Goal: Use online tool/utility: Utilize a website feature to perform a specific function

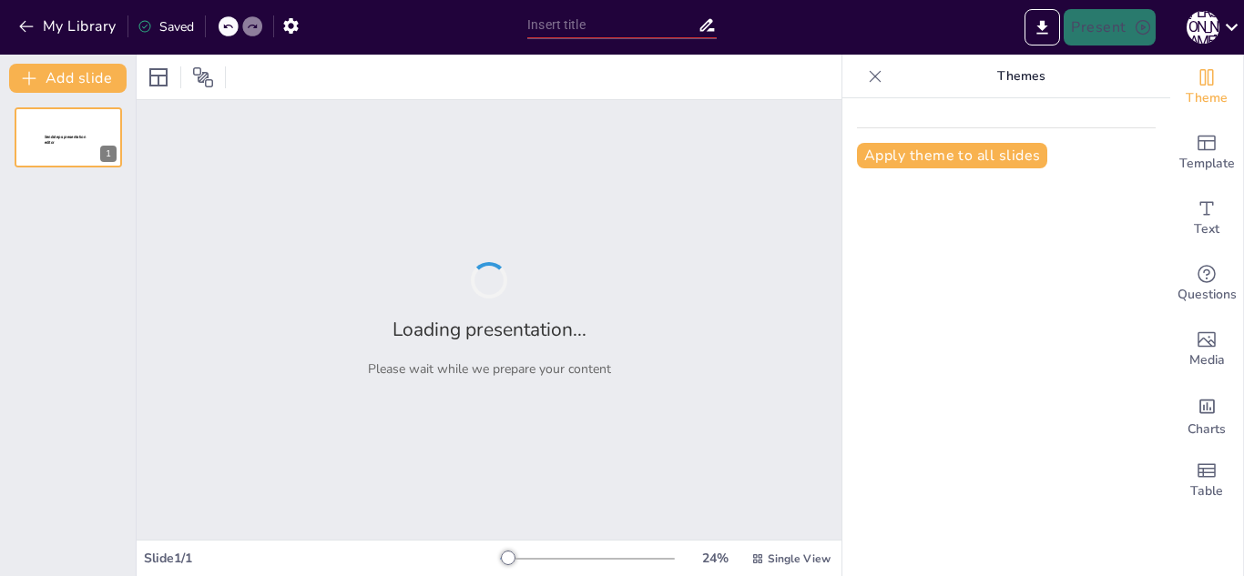
type input "Understanding the Present Continuous Tense in English"
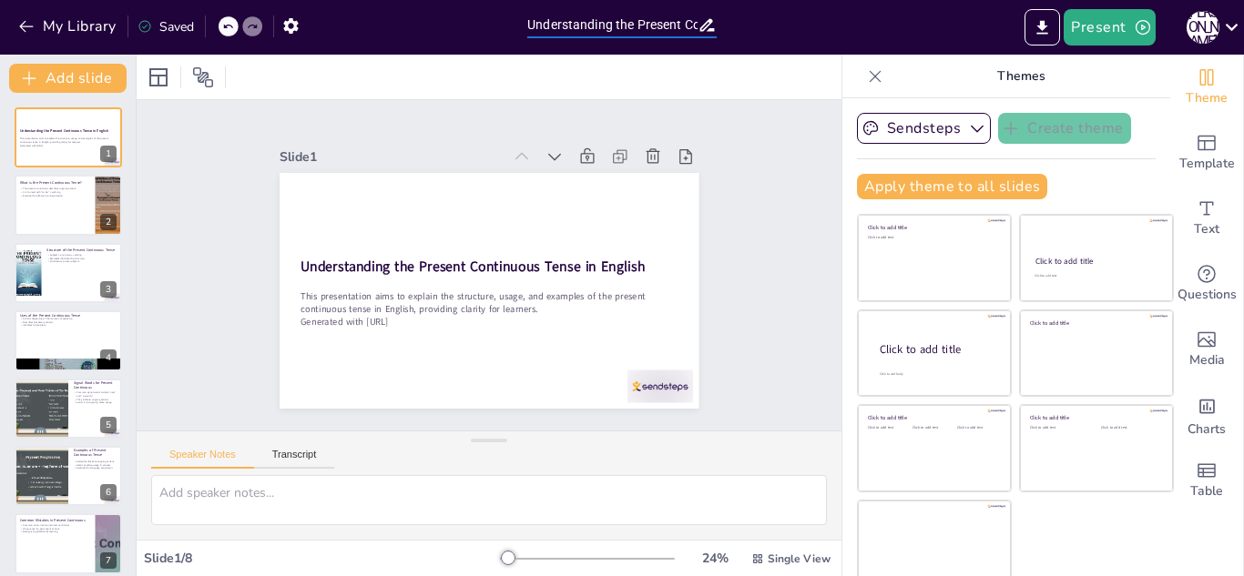
click at [651, 23] on input "Understanding the Present Continuous Tense in English" at bounding box center [612, 25] width 170 height 26
click at [30, 23] on icon "button" at bounding box center [26, 26] width 18 height 18
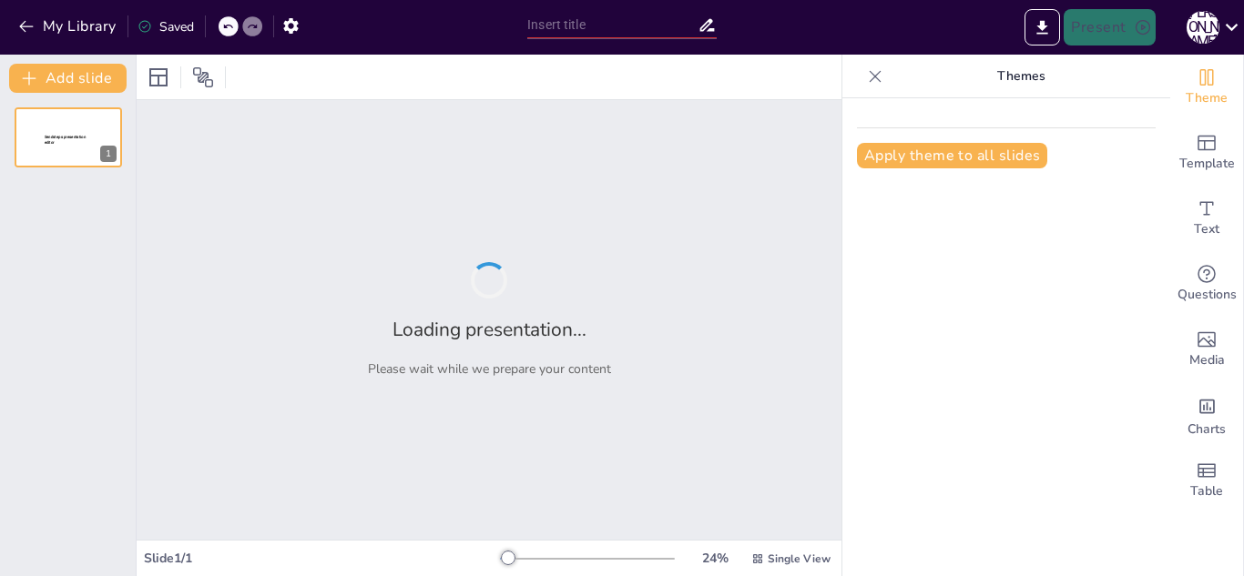
type input "Practical Applications of Modals: Must, Have To, and Should in Context"
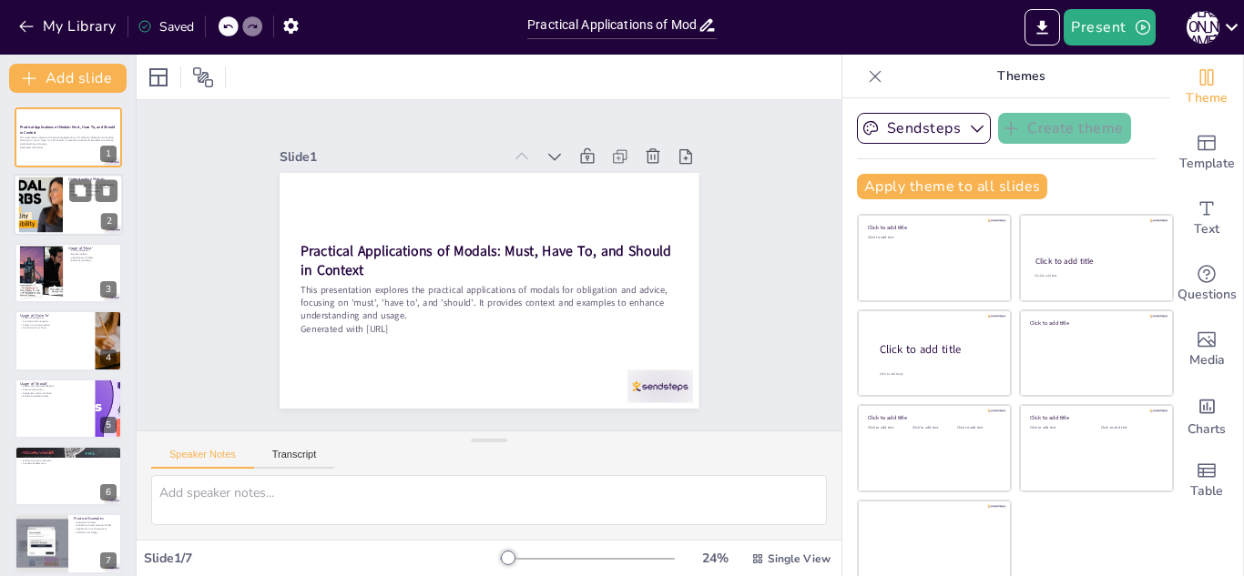
click at [65, 212] on div at bounding box center [68, 206] width 109 height 62
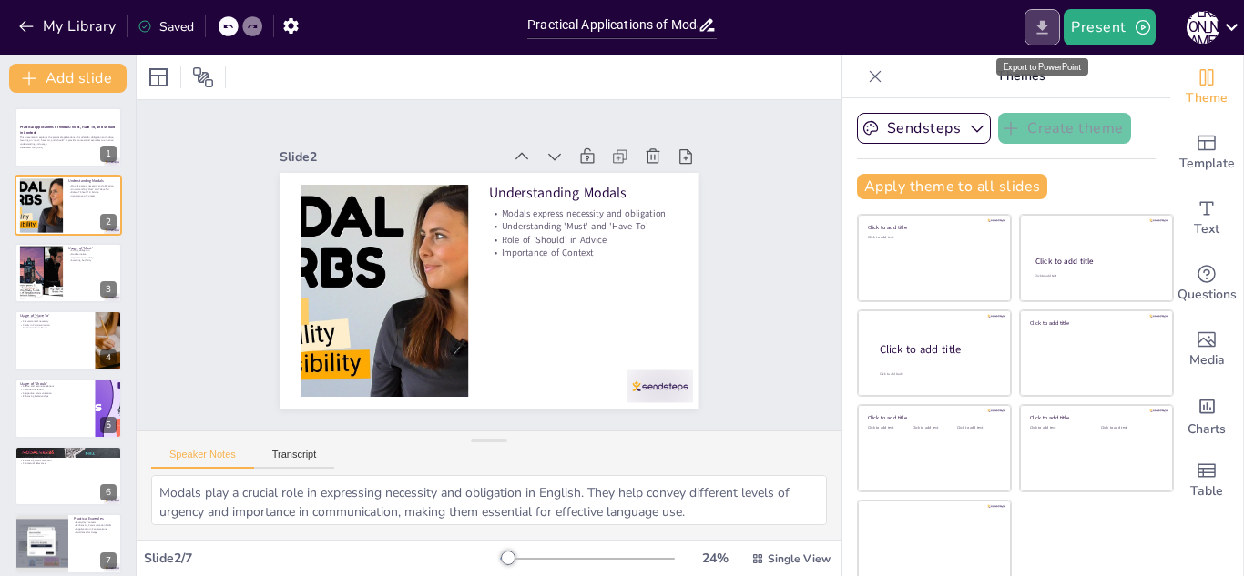
click at [1039, 23] on icon "Export to PowerPoint" at bounding box center [1041, 27] width 19 height 19
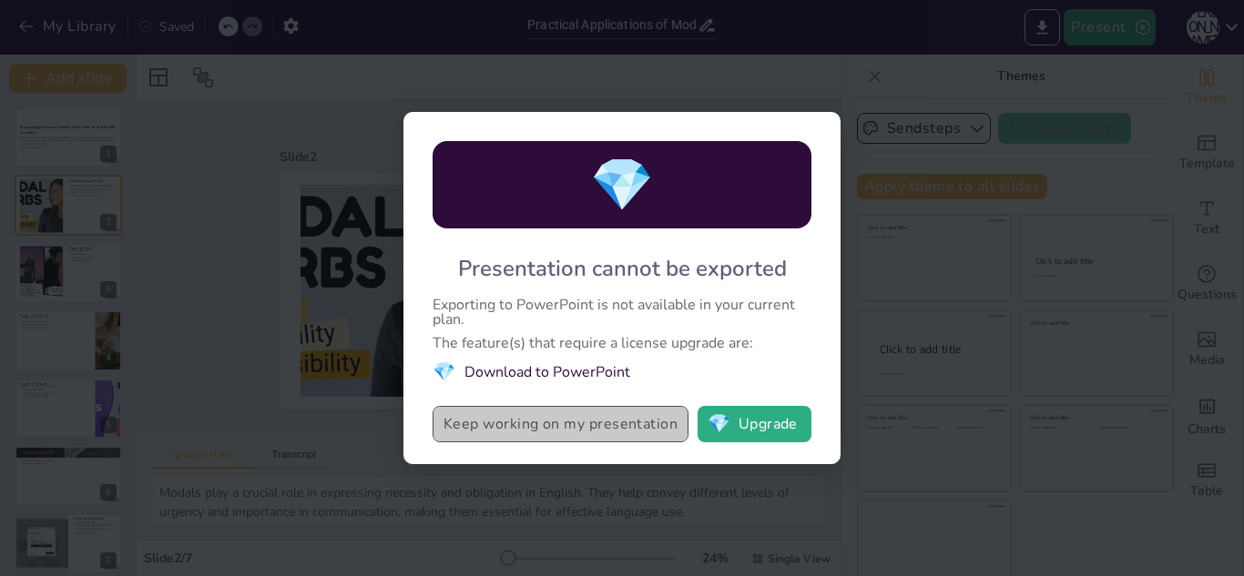
click at [617, 429] on button "Keep working on my presentation" at bounding box center [560, 424] width 256 height 36
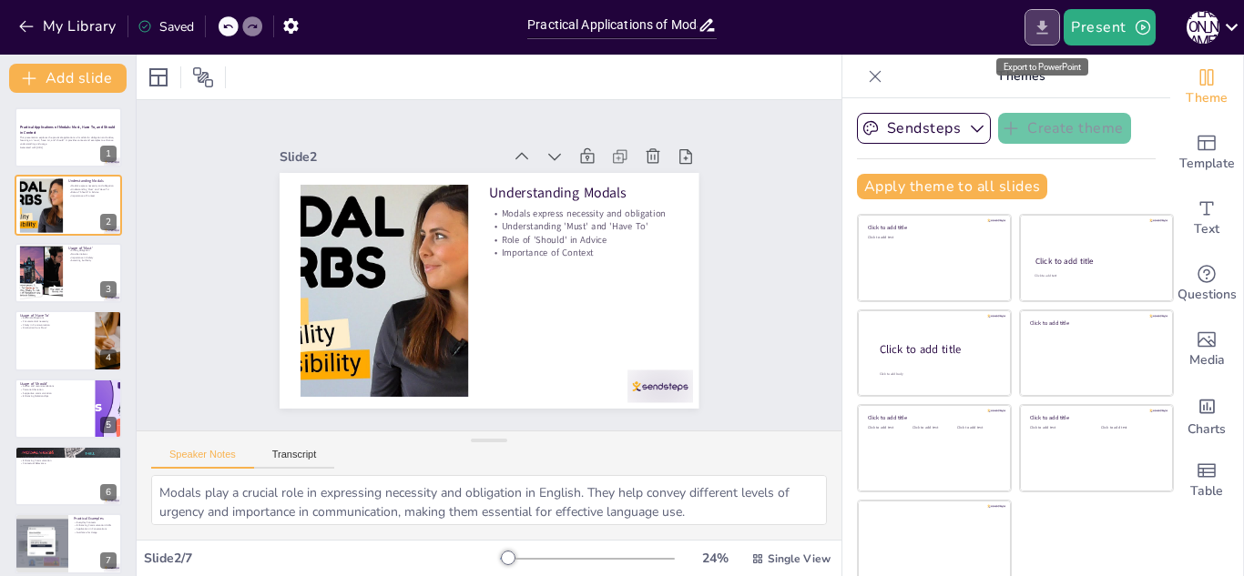
click at [1041, 29] on icon "Export to PowerPoint" at bounding box center [1041, 27] width 19 height 19
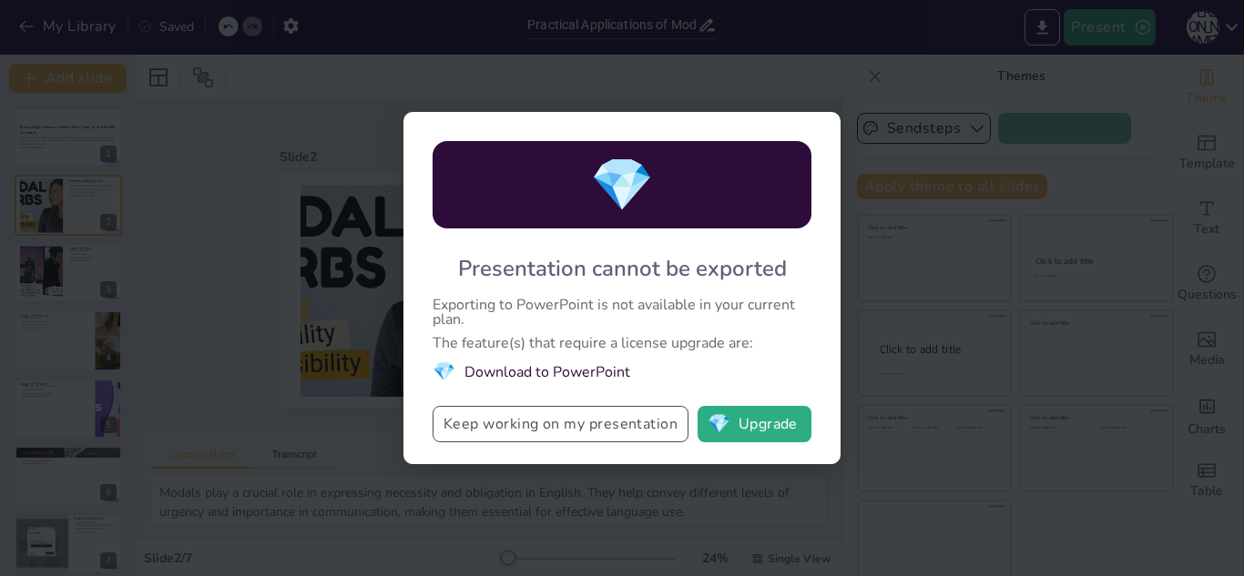
click at [640, 427] on button "Keep working on my presentation" at bounding box center [560, 424] width 256 height 36
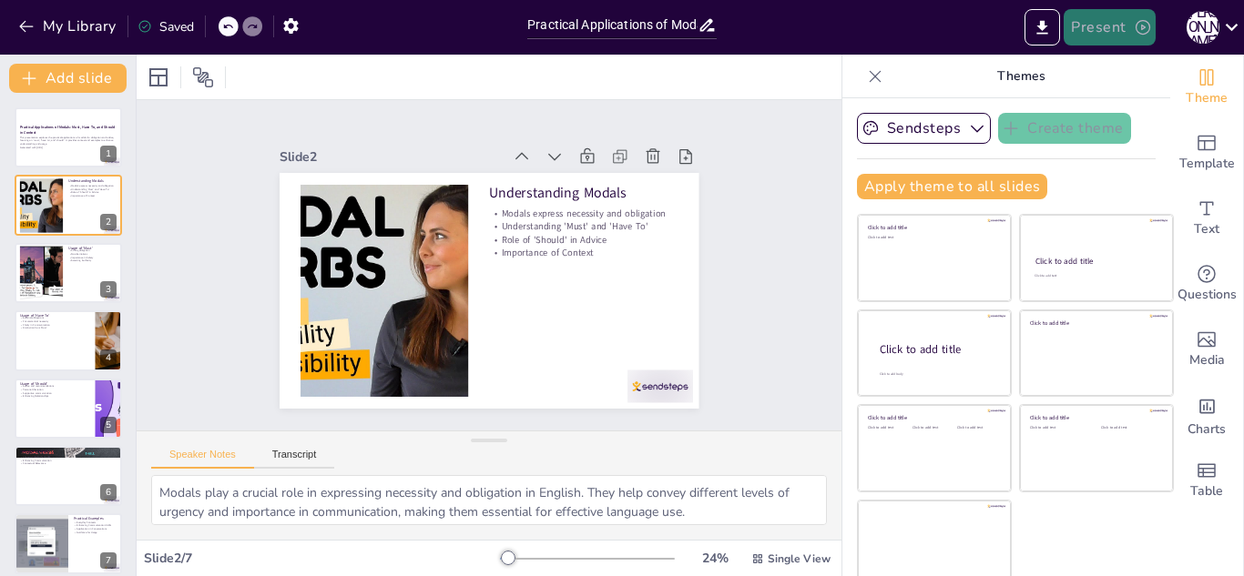
click at [1091, 14] on button "Present" at bounding box center [1108, 27] width 91 height 36
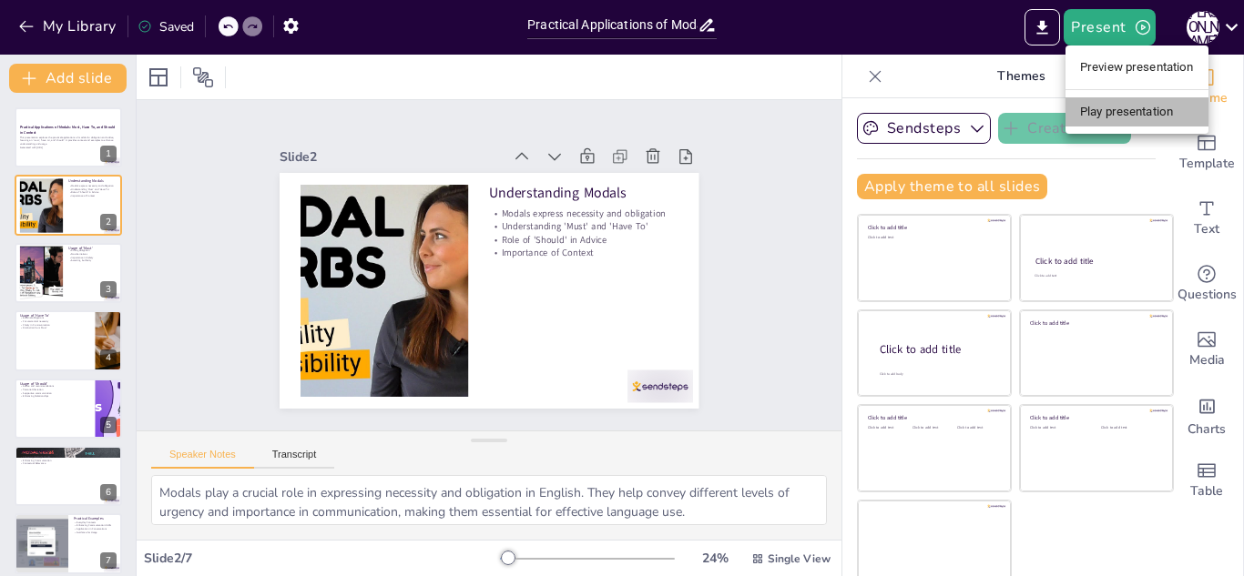
click at [1140, 116] on li "Play presentation" at bounding box center [1136, 111] width 143 height 29
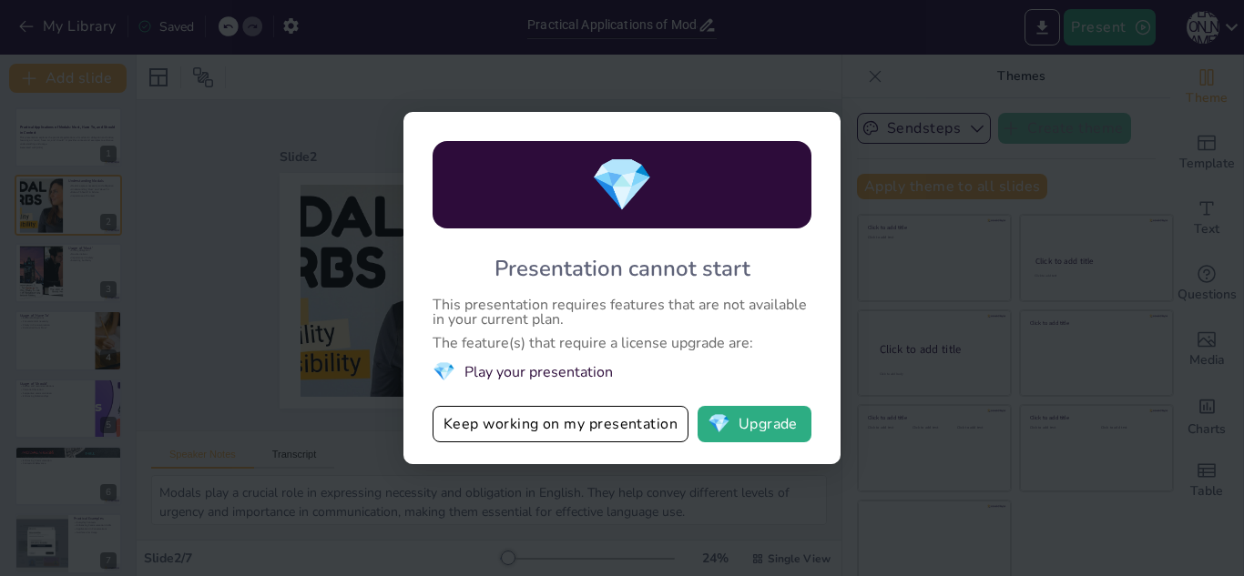
click at [983, 104] on div "💎 Presentation cannot start This presentation requires features that are not av…" at bounding box center [622, 288] width 1244 height 576
click at [752, 421] on button "💎 Upgrade" at bounding box center [754, 424] width 114 height 36
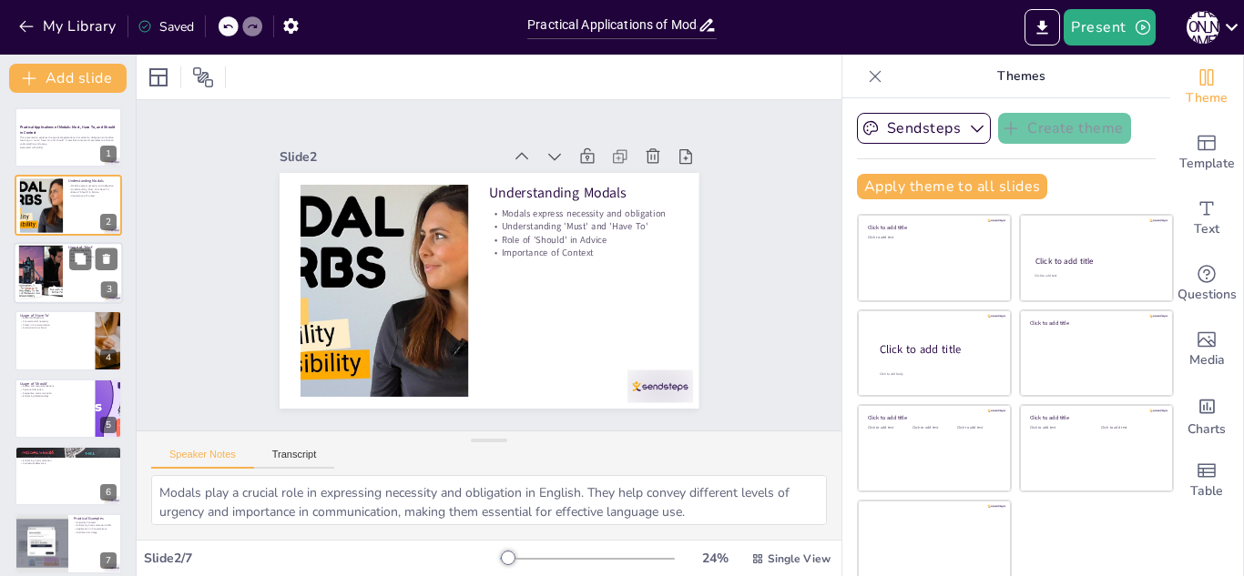
click at [31, 299] on div at bounding box center [40, 273] width 153 height 56
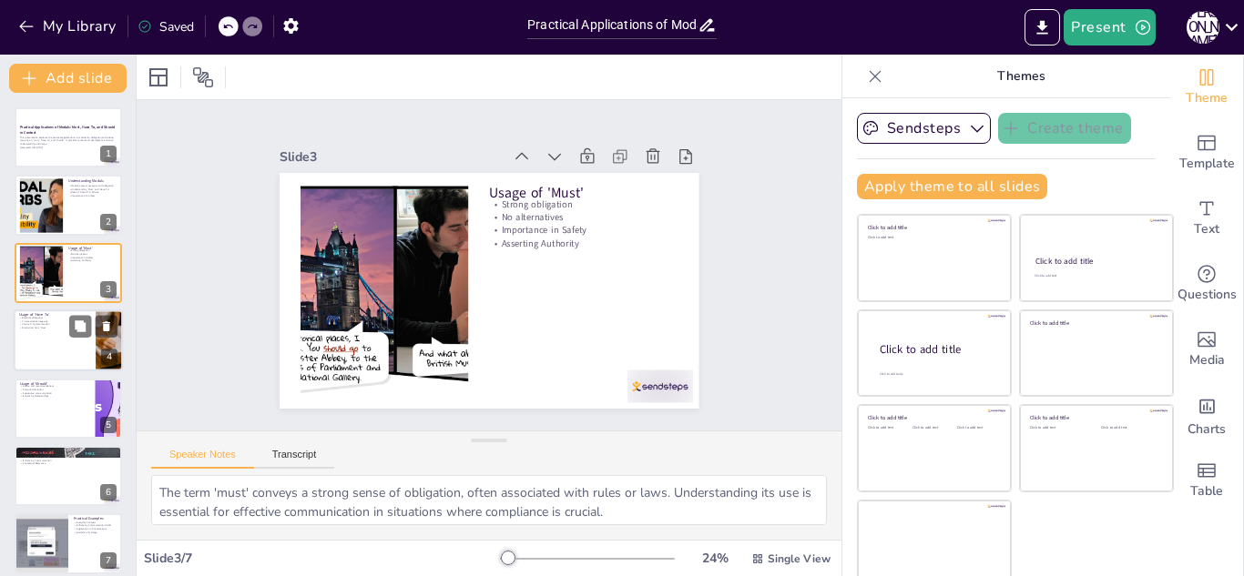
click at [45, 341] on div at bounding box center [68, 341] width 109 height 62
type textarea "'Have to' is primarily used to express obligations that arise from external cir…"
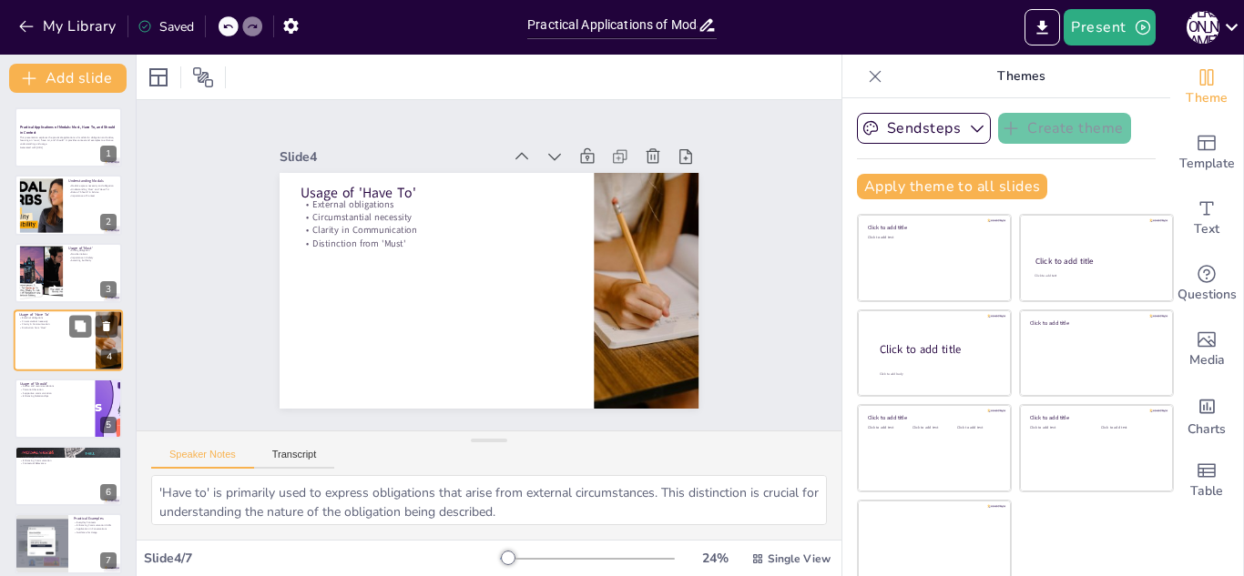
scroll to position [6, 0]
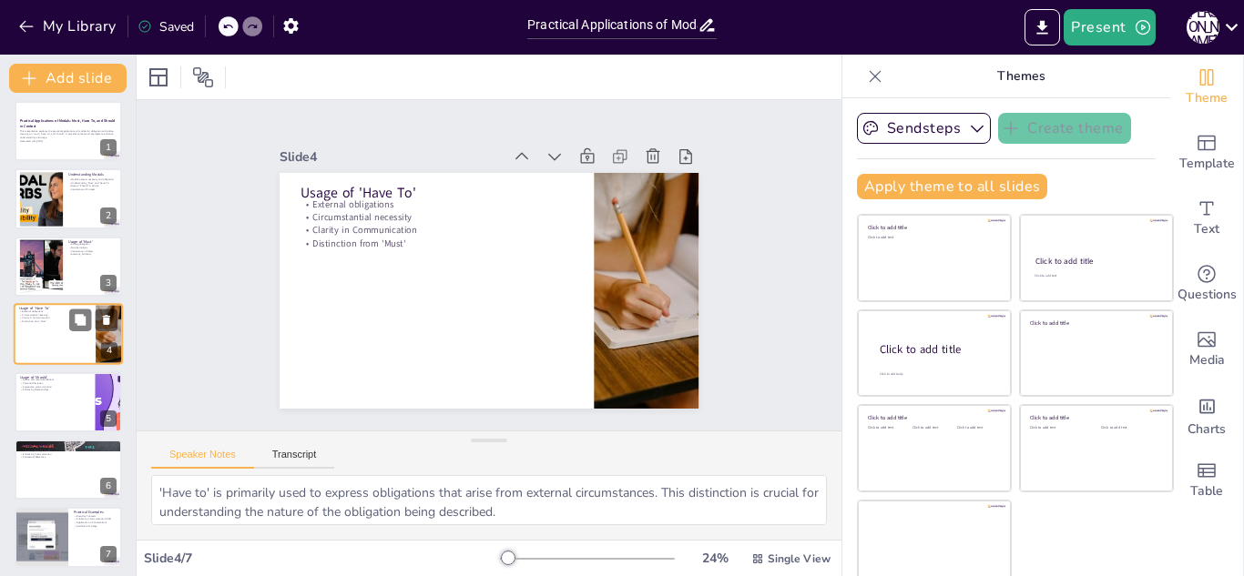
click at [44, 361] on div at bounding box center [68, 334] width 109 height 62
click at [1043, 24] on icon "Export to PowerPoint" at bounding box center [1042, 27] width 11 height 14
